Goal: Check status: Check status

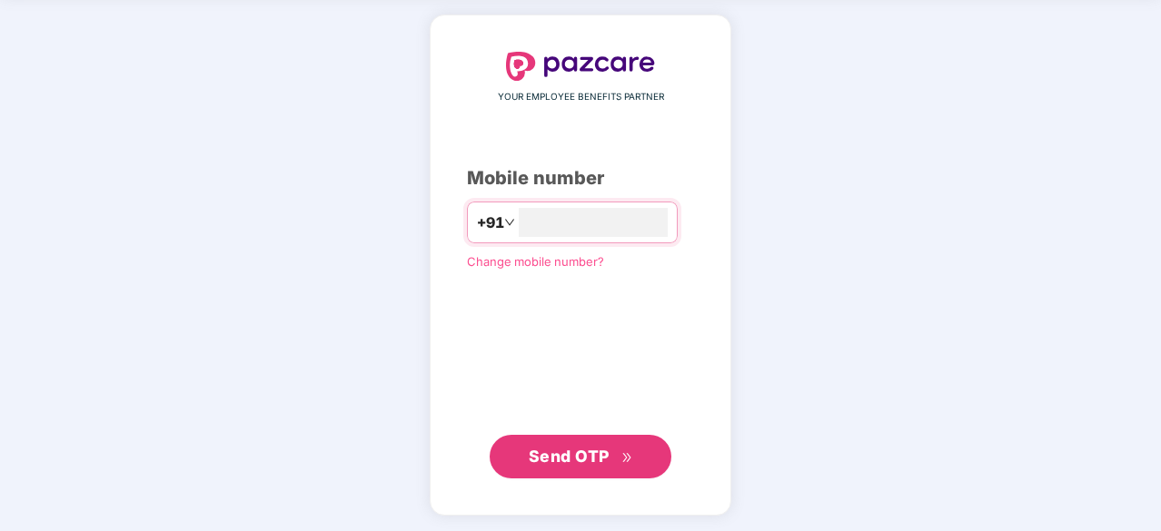
type input "**********"
click at [583, 456] on span "Send OTP" at bounding box center [569, 456] width 81 height 19
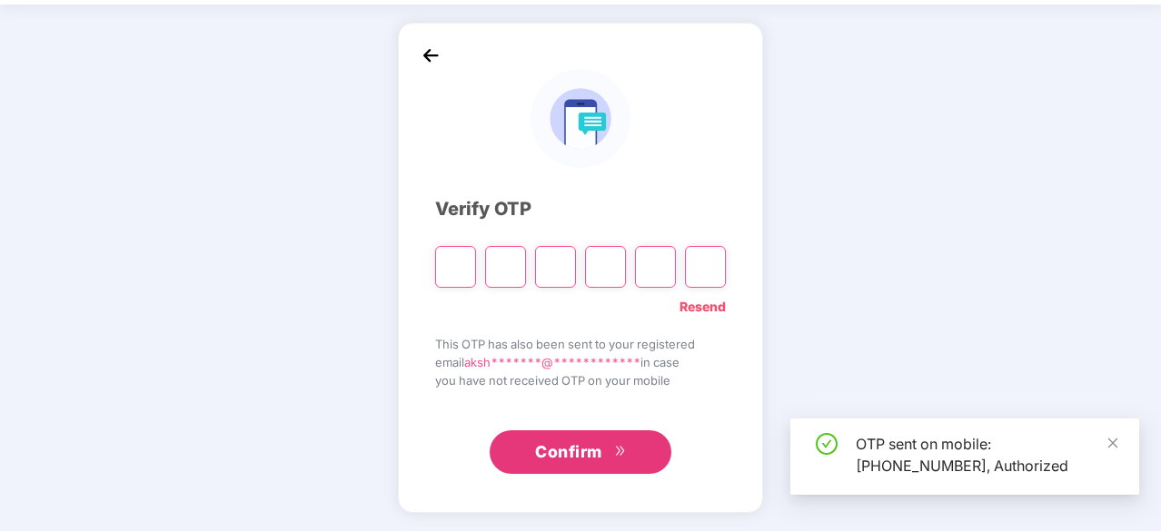
scroll to position [60, 0]
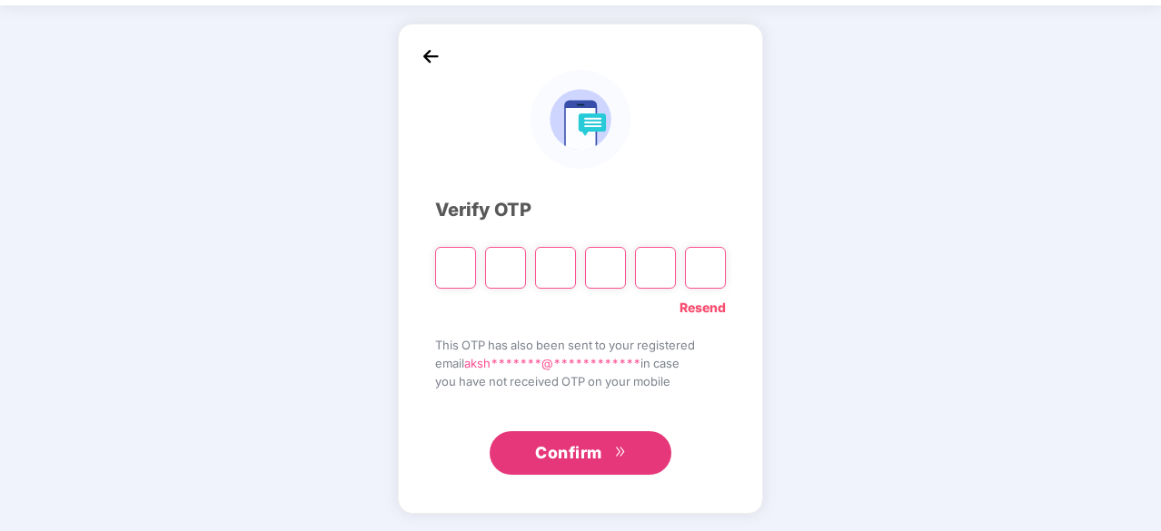
paste input "*"
type input "*"
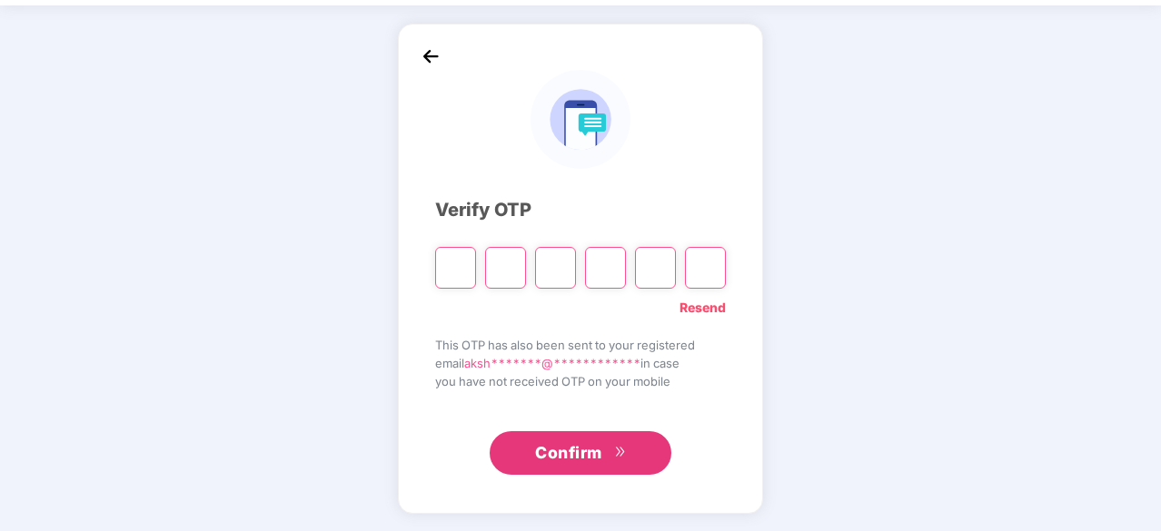
type input "*"
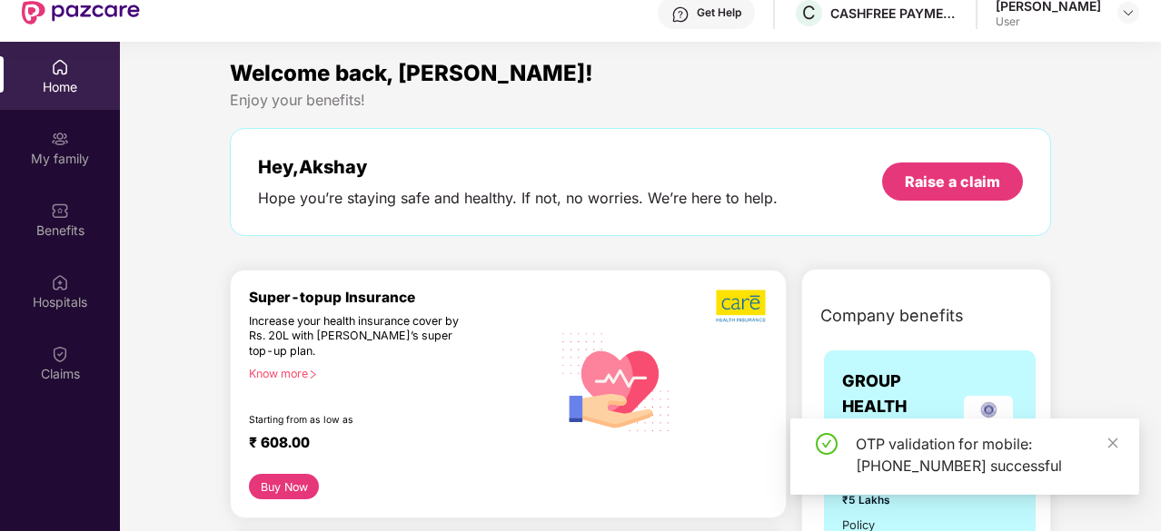
scroll to position [0, 0]
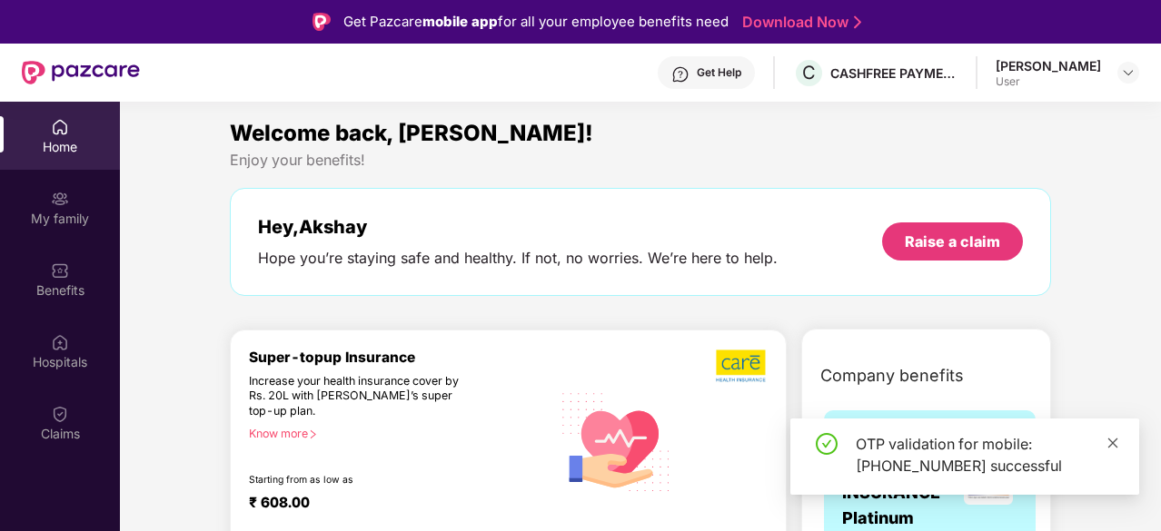
click at [1114, 447] on icon "close" at bounding box center [1112, 443] width 13 height 13
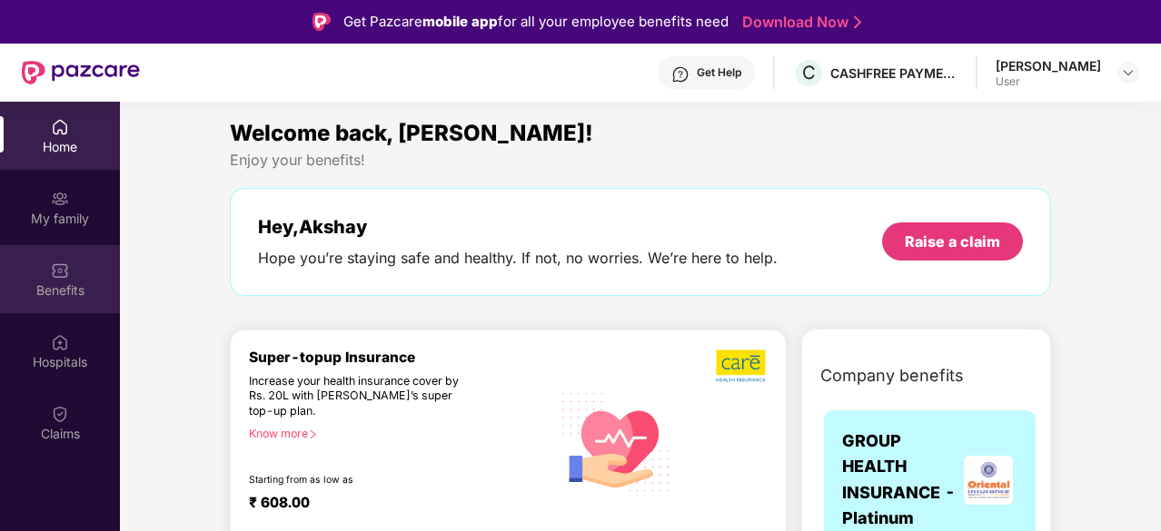
click at [60, 270] on img at bounding box center [60, 271] width 18 height 18
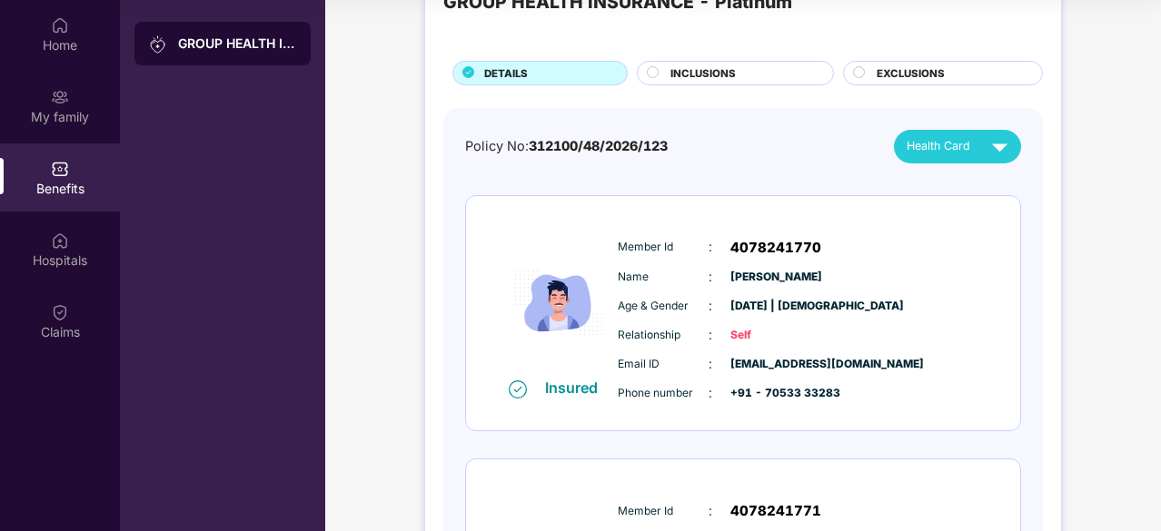
scroll to position [68, 0]
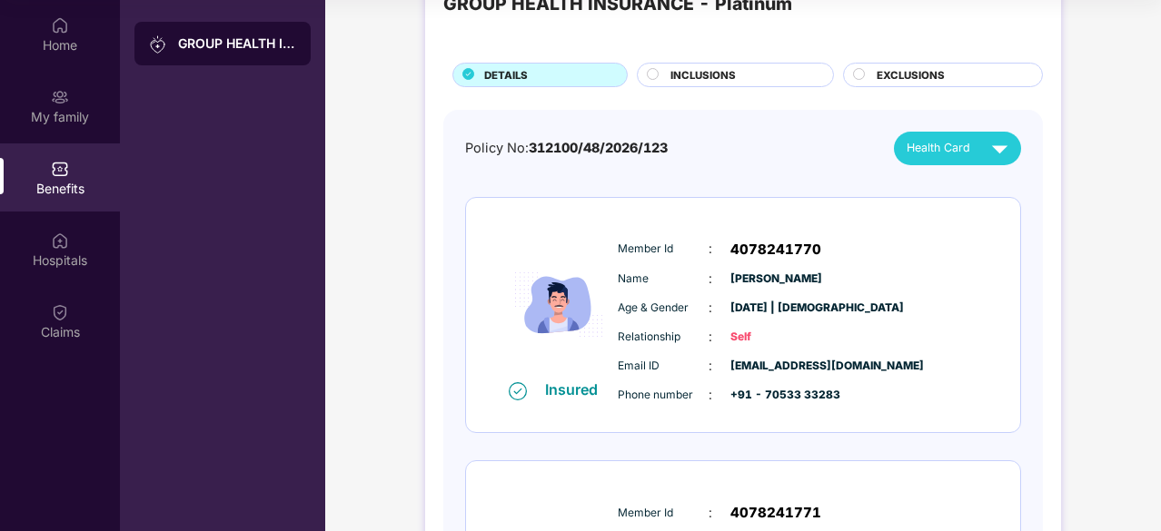
click at [974, 159] on div "Health Card" at bounding box center [961, 149] width 109 height 32
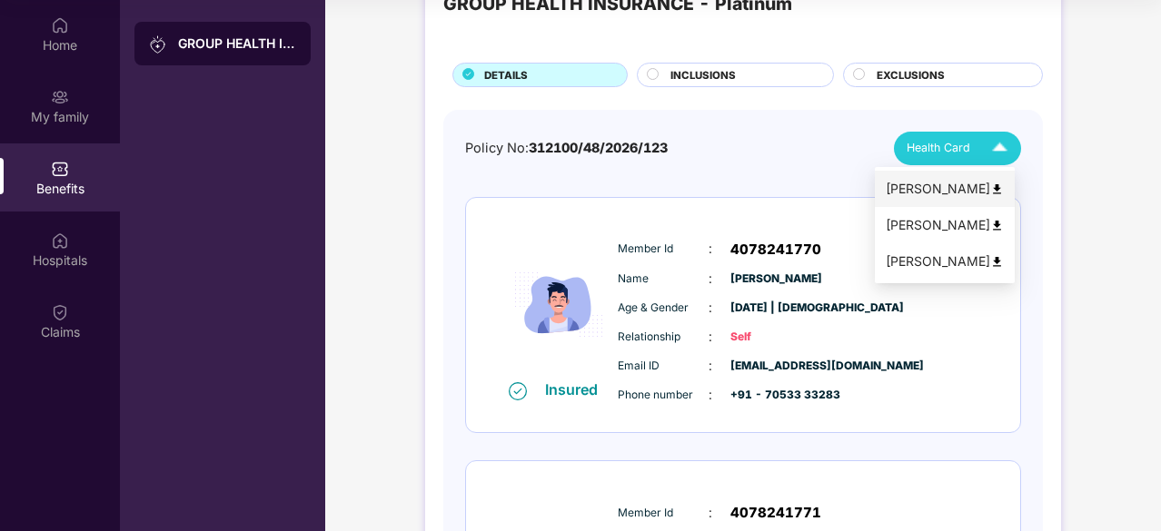
click at [950, 183] on div "[PERSON_NAME]" at bounding box center [945, 189] width 118 height 20
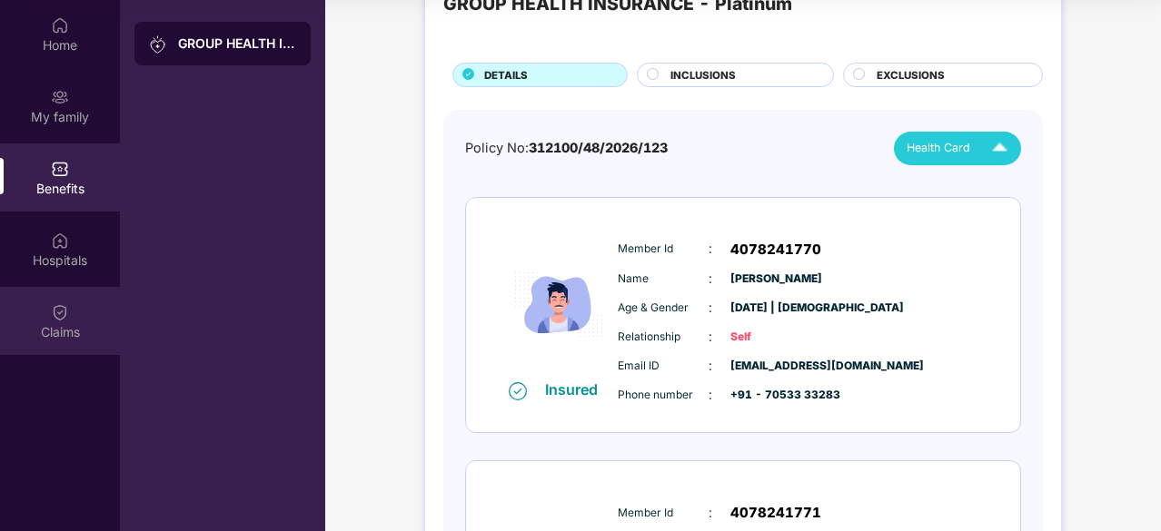
scroll to position [0, 0]
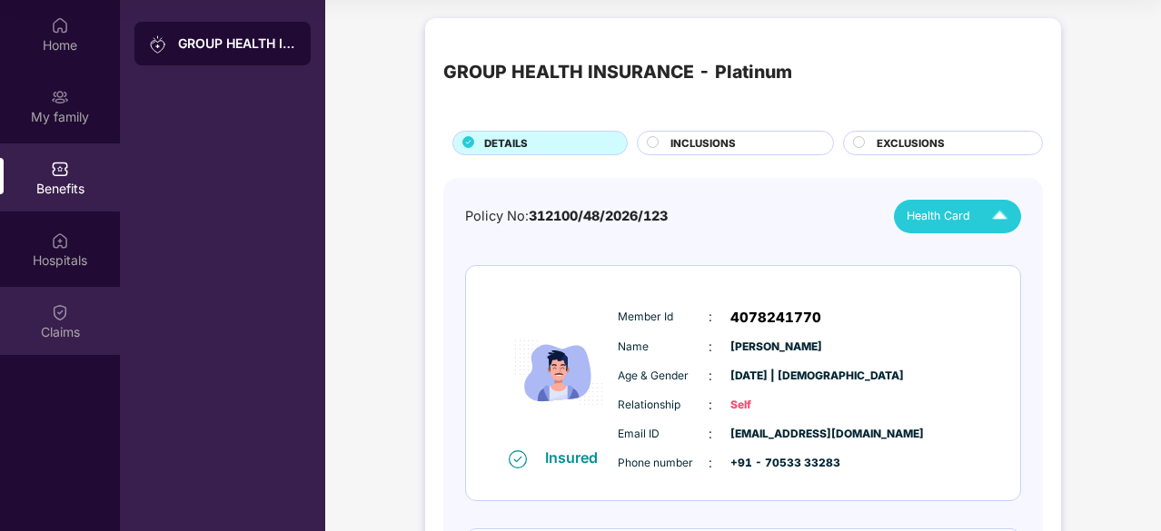
click at [55, 327] on div "Claims" at bounding box center [60, 332] width 120 height 18
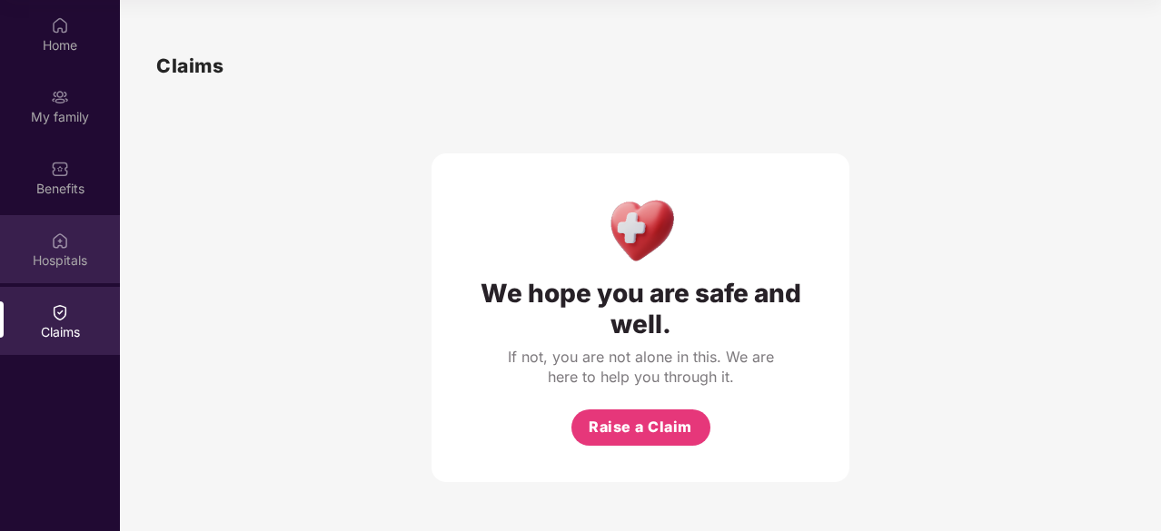
click at [60, 248] on img at bounding box center [60, 241] width 18 height 18
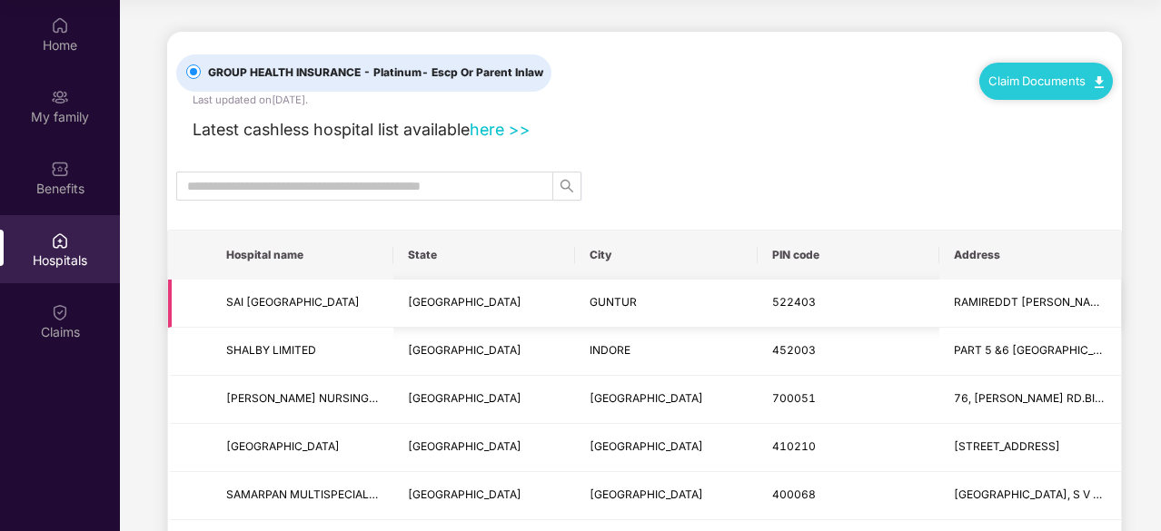
scroll to position [37, 0]
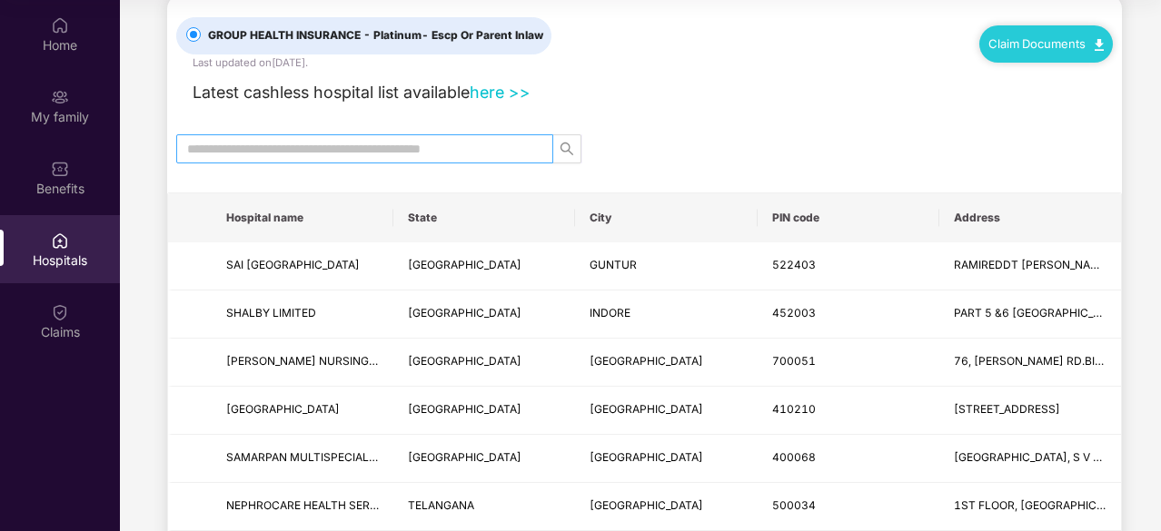
click at [328, 155] on input "text" at bounding box center [357, 149] width 341 height 20
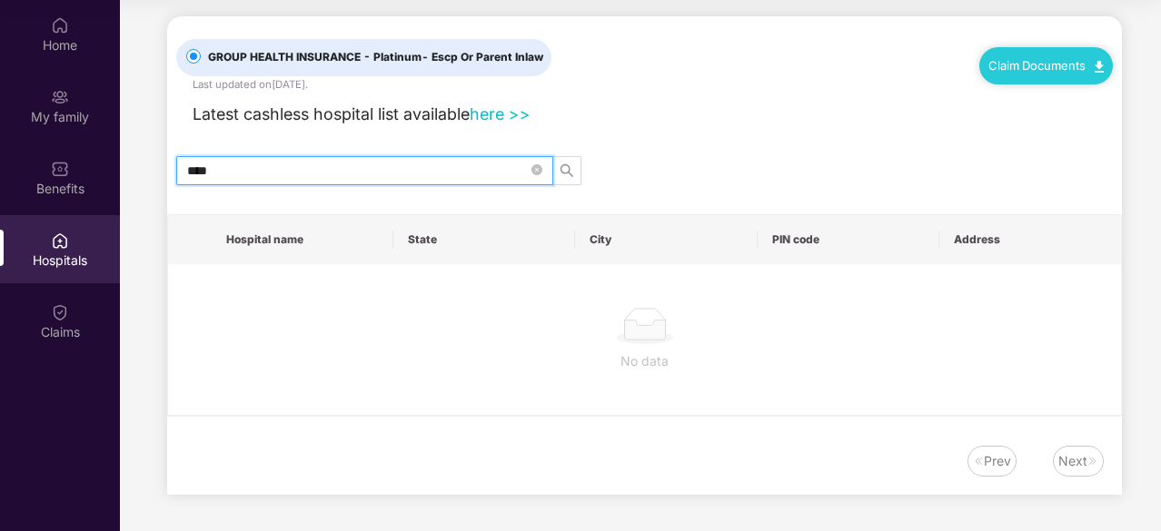
scroll to position [13, 0]
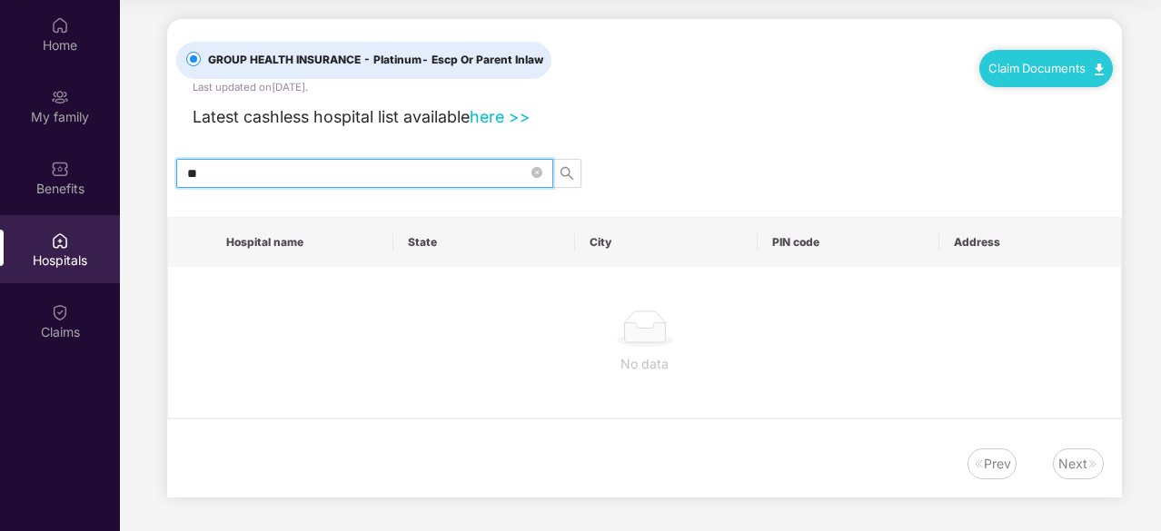
type input "*"
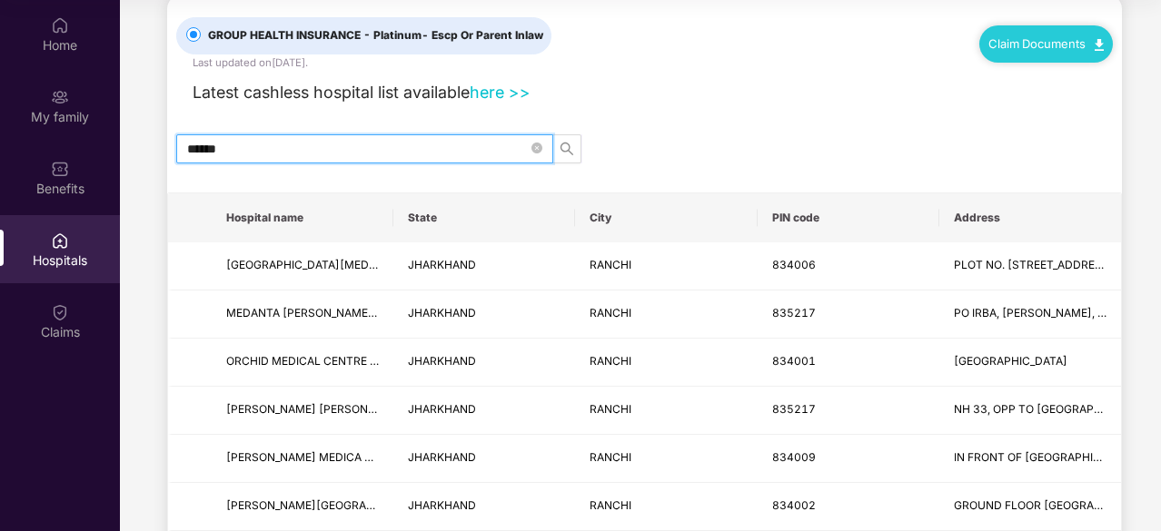
type input "******"
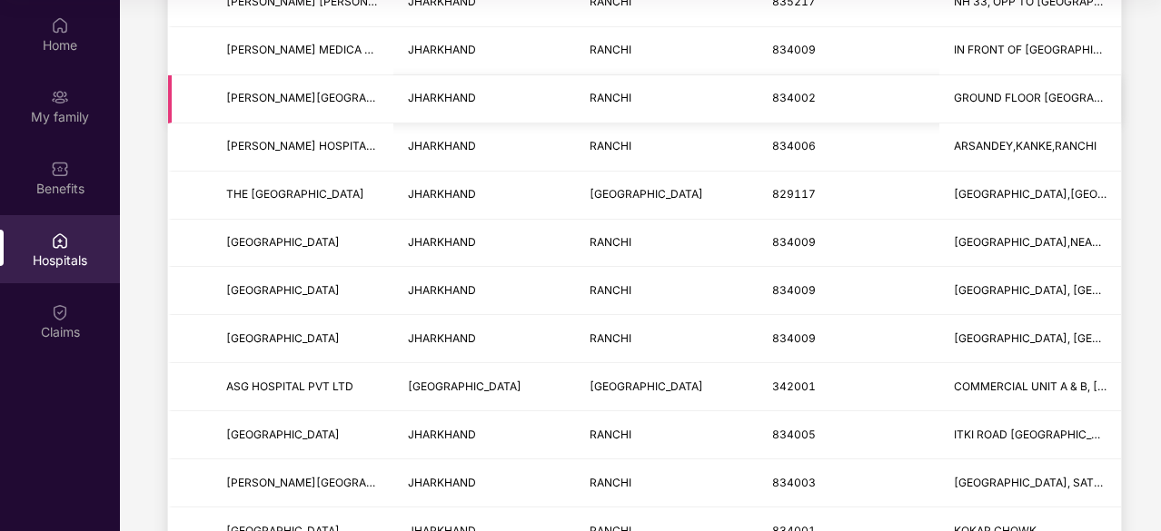
scroll to position [461, 0]
